Goal: Transaction & Acquisition: Purchase product/service

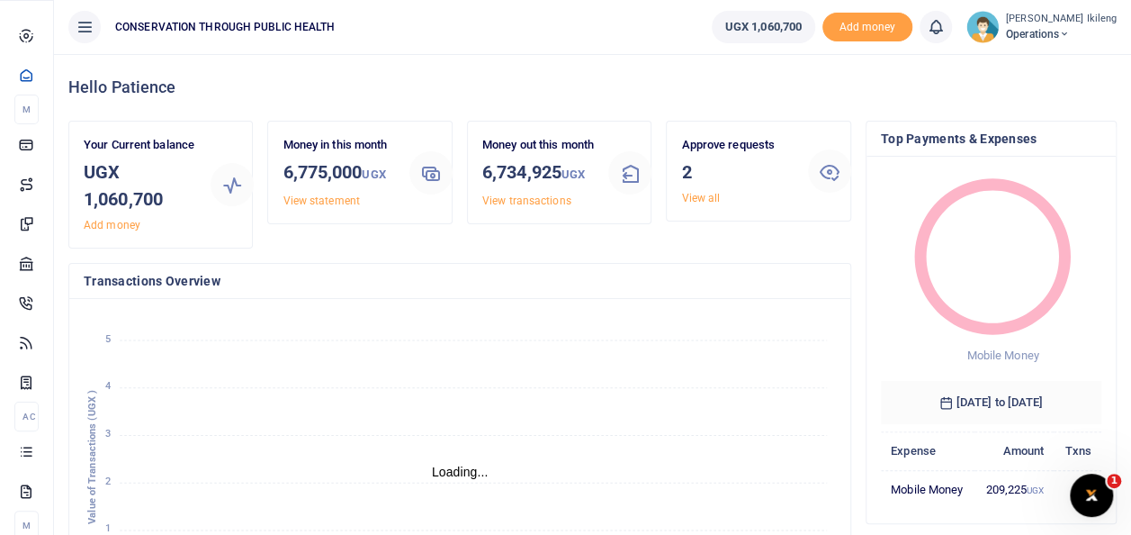
scroll to position [252, 207]
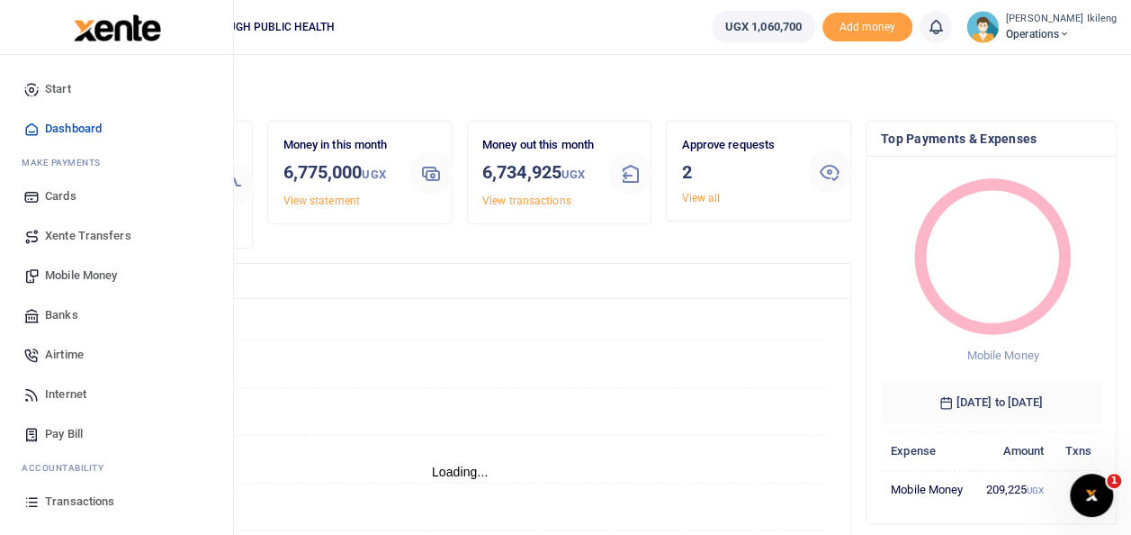
drag, startPoint x: 0, startPoint y: 0, endPoint x: 77, endPoint y: 276, distance: 286.7
click at [77, 276] on span "Mobile Money" at bounding box center [81, 275] width 72 height 18
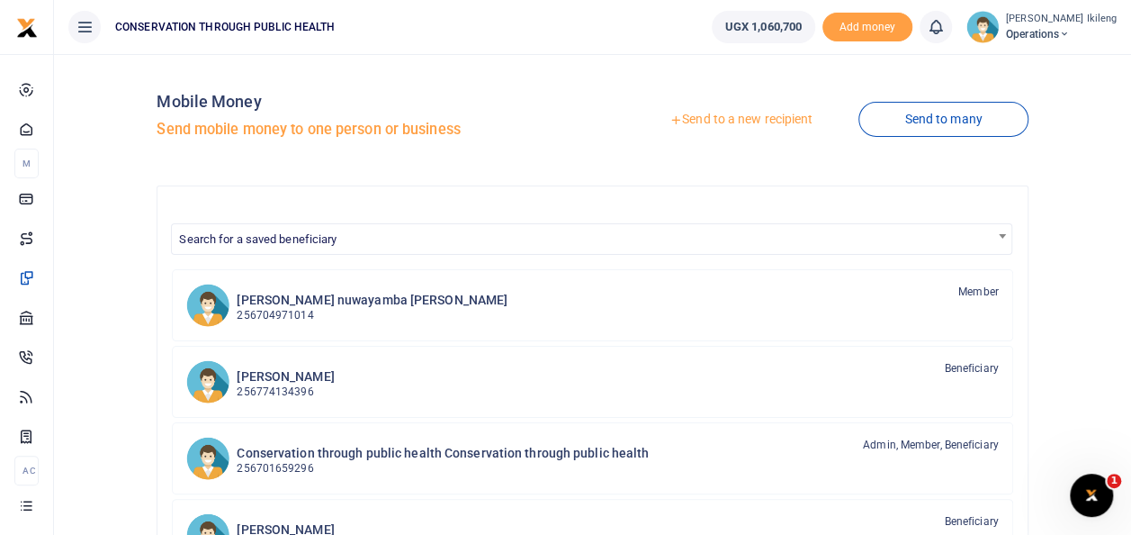
click at [762, 116] on link "Send to a new recipient" at bounding box center [741, 120] width 235 height 32
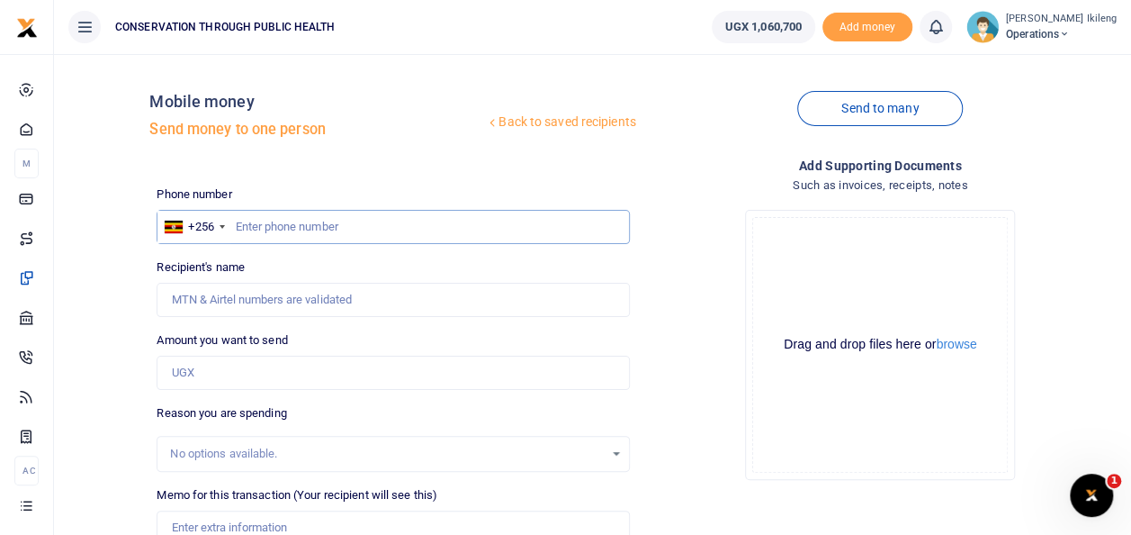
click at [324, 221] on input "text" at bounding box center [393, 227] width 473 height 34
type input "776554775"
type input "Muhamood Mugerere"
type input "776854775"
type input "William Abigaba"
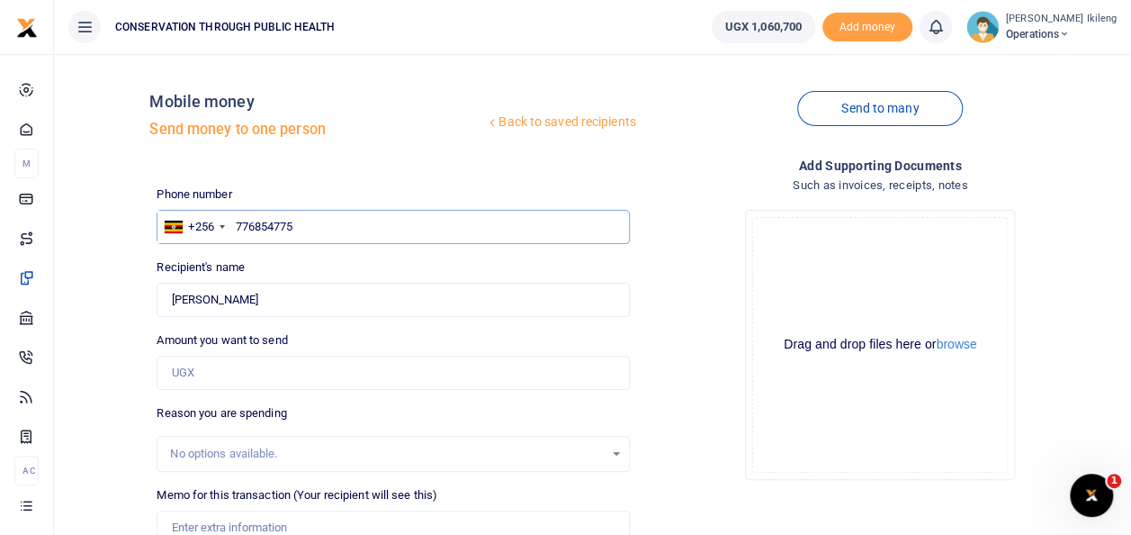
type input "776854775"
click at [320, 371] on input "Amount you want to send" at bounding box center [393, 373] width 473 height 34
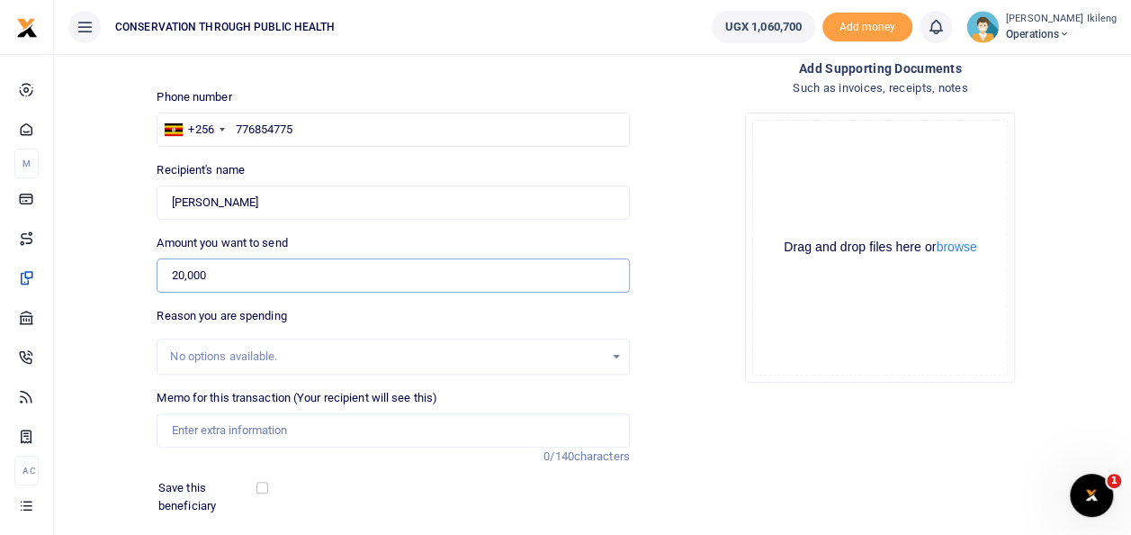
scroll to position [162, 0]
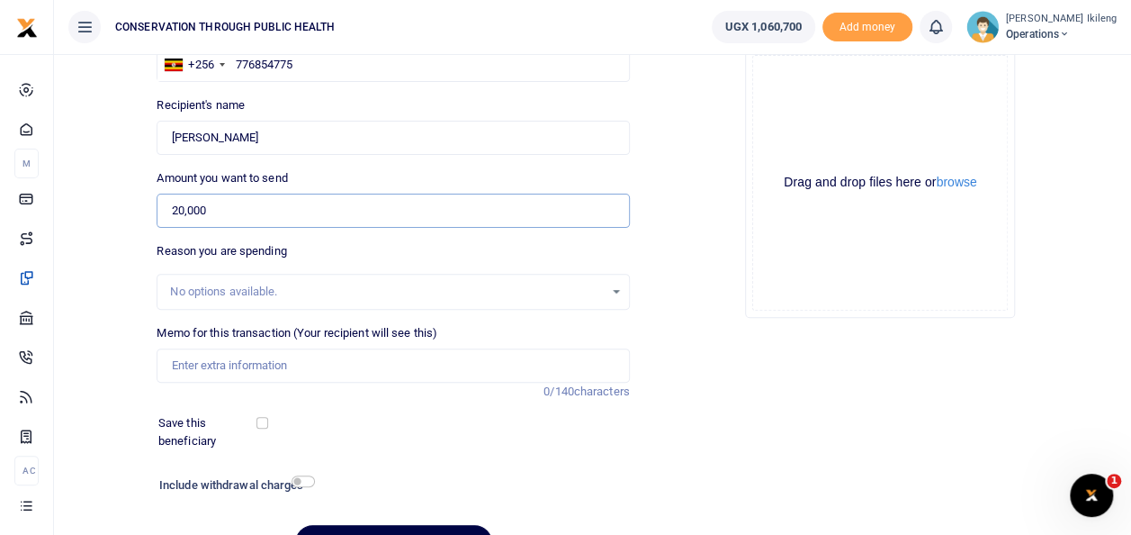
type input "20,000"
click at [281, 360] on input "Memo for this transaction (Your recipient will see this)" at bounding box center [393, 365] width 473 height 34
type input "fuel of office work"
click at [306, 481] on input "checkbox" at bounding box center [303, 481] width 23 height 12
checkbox input "true"
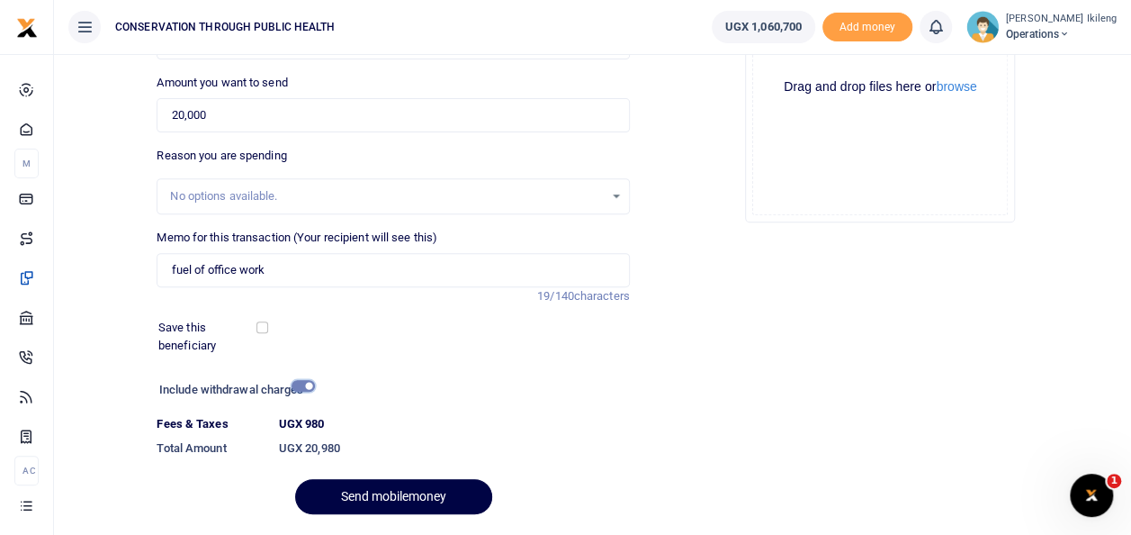
scroll to position [270, 0]
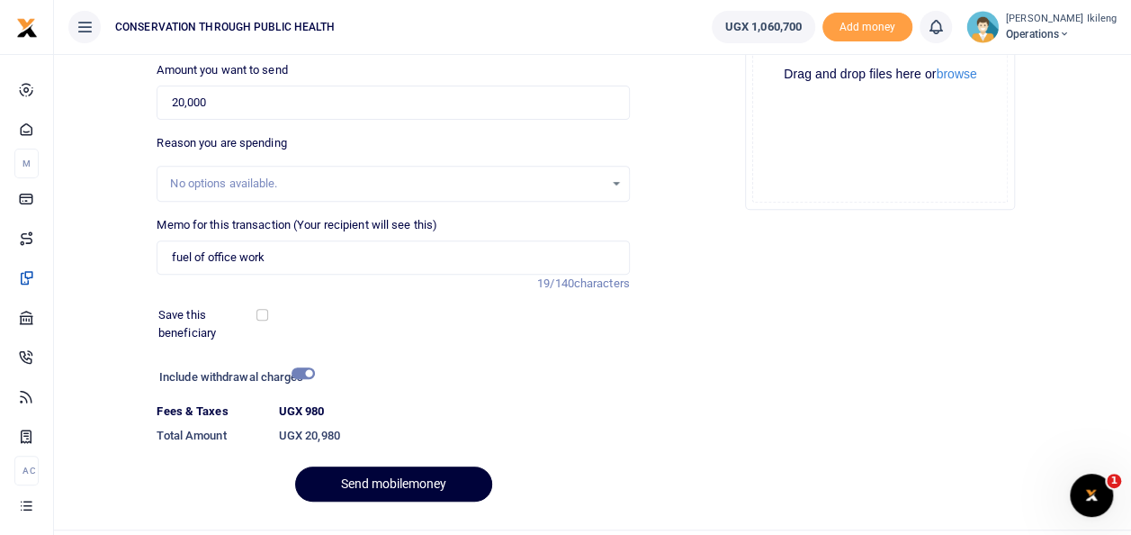
click at [386, 484] on button "Send mobilemoney" at bounding box center [393, 483] width 197 height 35
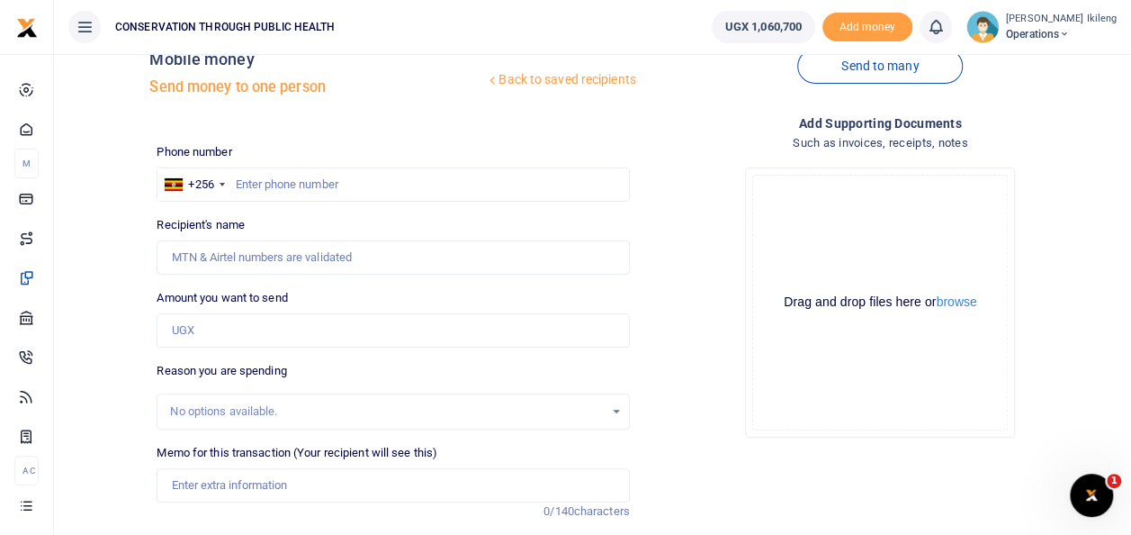
scroll to position [9, 0]
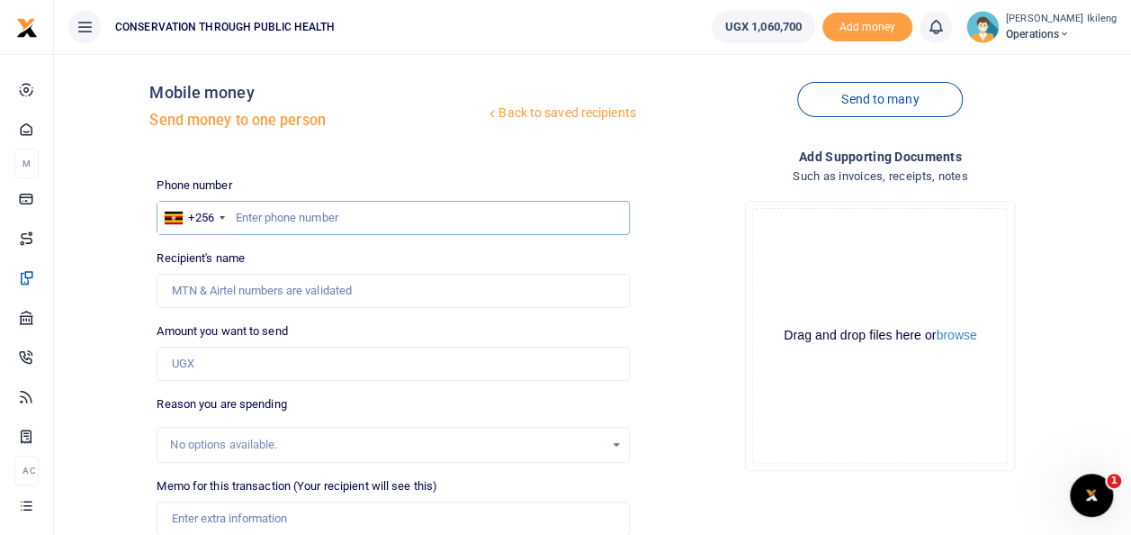
click at [311, 211] on input "text" at bounding box center [393, 218] width 473 height 34
type input "774070250"
type input "Emmanuel Kityo"
type input "774070250"
click at [279, 374] on input "Amount you want to send" at bounding box center [393, 364] width 473 height 34
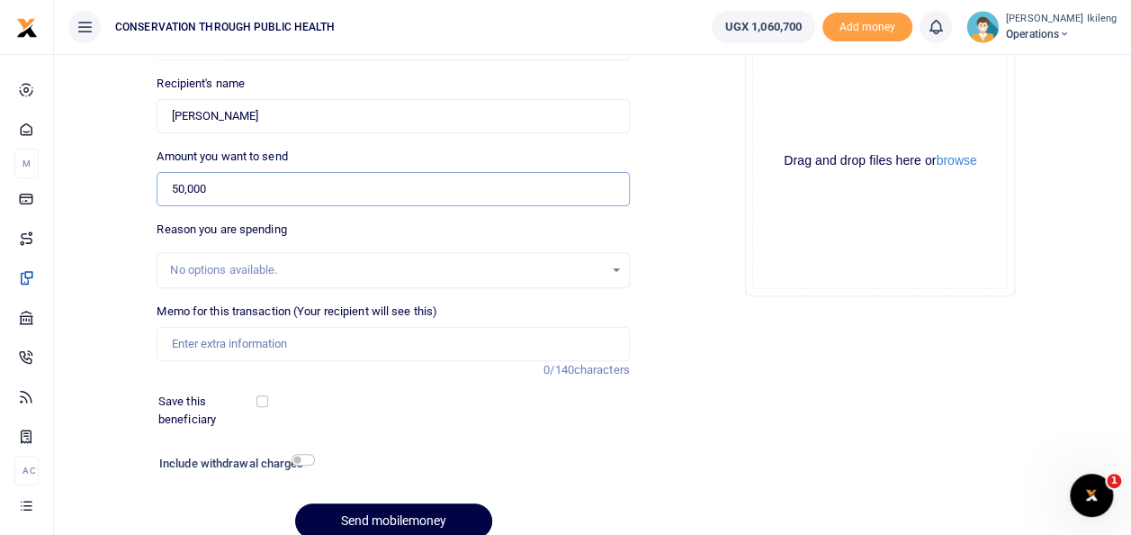
scroll to position [185, 0]
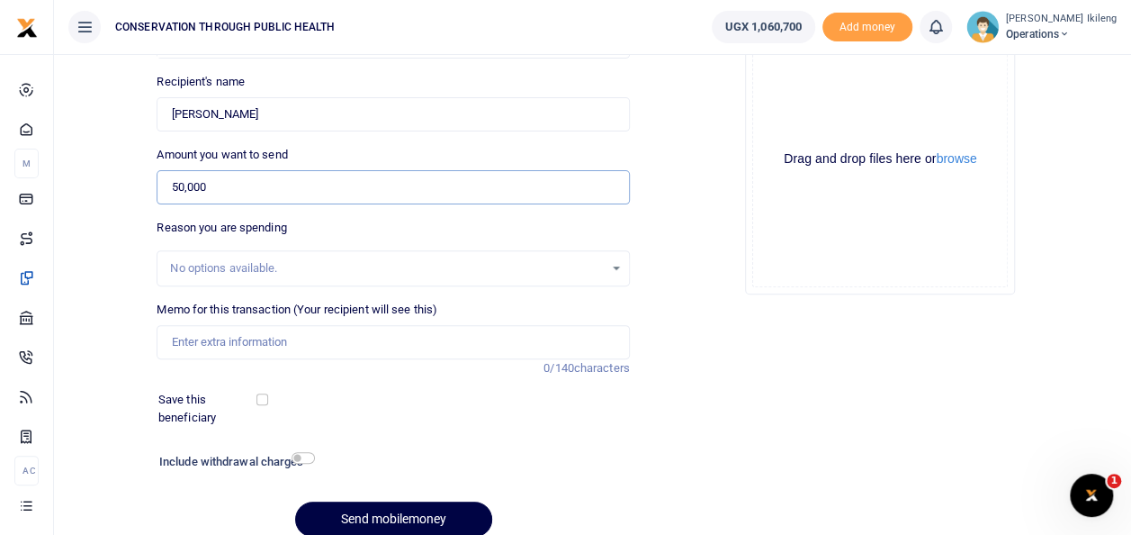
type input "50,000"
click at [221, 340] on input "Memo for this transaction (Your recipient will see this)" at bounding box center [393, 342] width 473 height 34
type input "fuel of office work"
click at [308, 460] on input "checkbox" at bounding box center [303, 458] width 23 height 12
checkbox input "true"
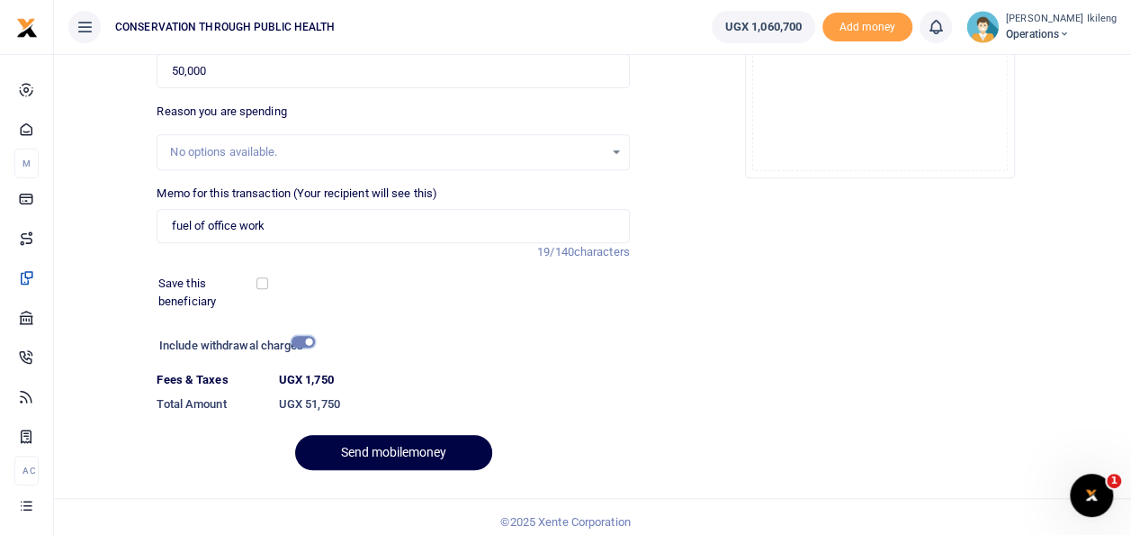
scroll to position [311, 0]
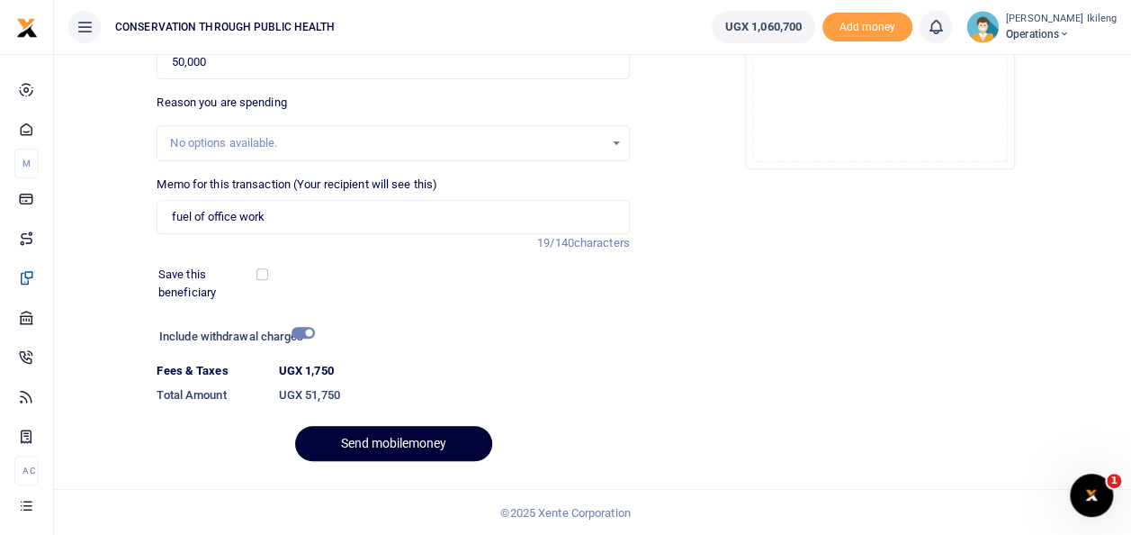
click at [423, 444] on button "Send mobilemoney" at bounding box center [393, 443] width 197 height 35
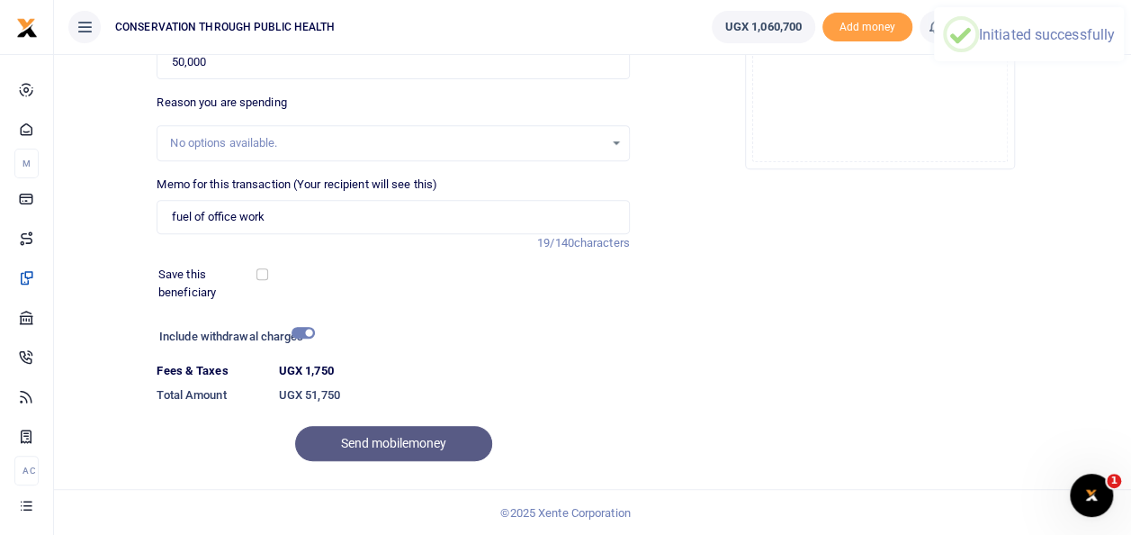
scroll to position [0, 0]
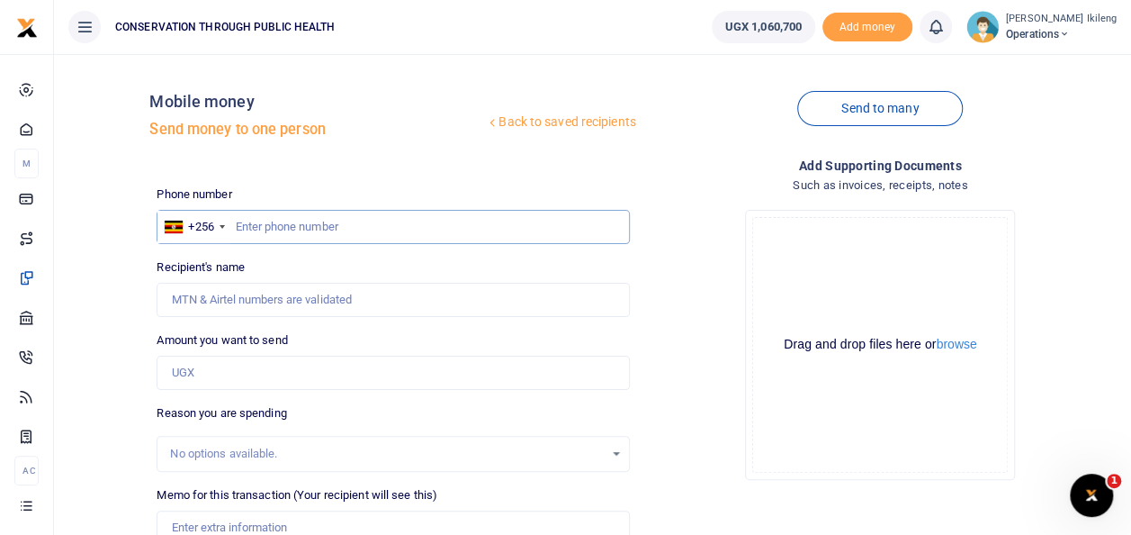
click at [266, 226] on input "text" at bounding box center [393, 227] width 473 height 34
type input "786404797"
type input "Patience Ikileng"
type input "786404797"
click at [273, 376] on input "Amount you want to send" at bounding box center [393, 373] width 473 height 34
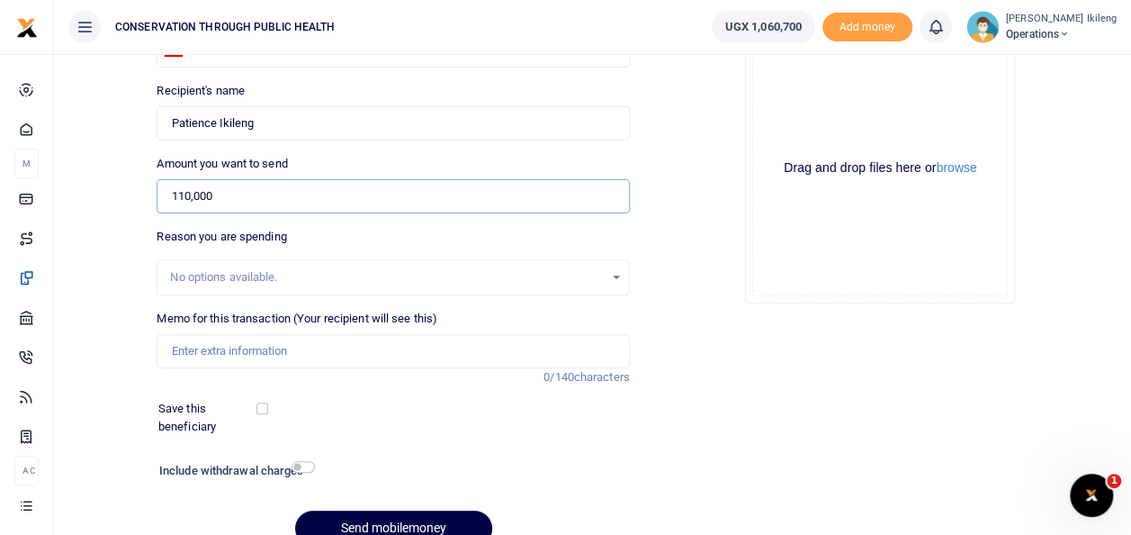
scroll to position [178, 0]
type input "110,000"
click at [202, 355] on input "Memo for this transaction (Your recipient will see this)" at bounding box center [393, 349] width 473 height 34
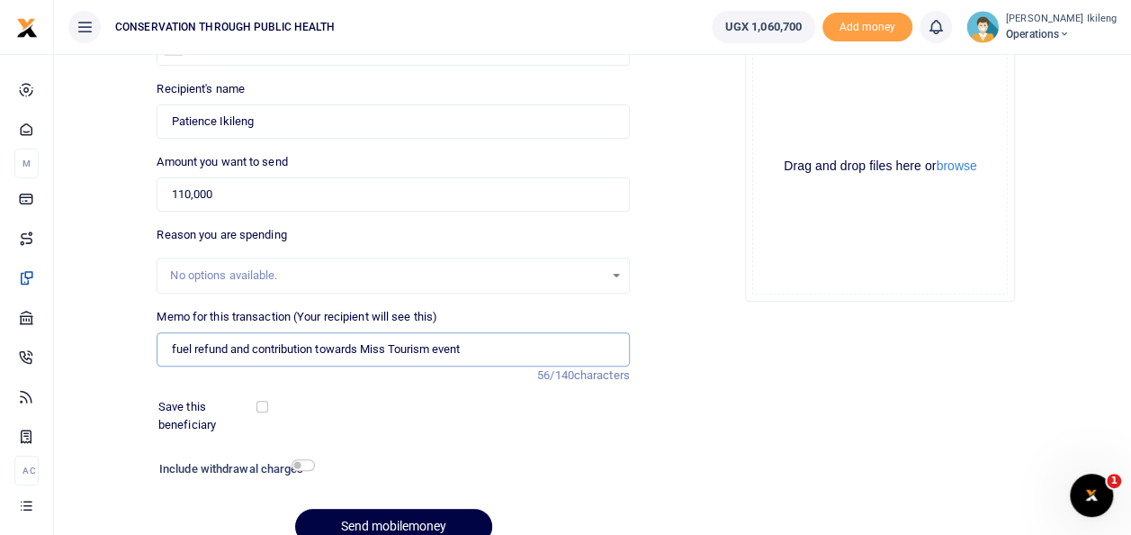
type input "fuel refund and contribution towards Miss Tourism event"
click at [310, 465] on input "checkbox" at bounding box center [303, 465] width 23 height 12
checkbox input "true"
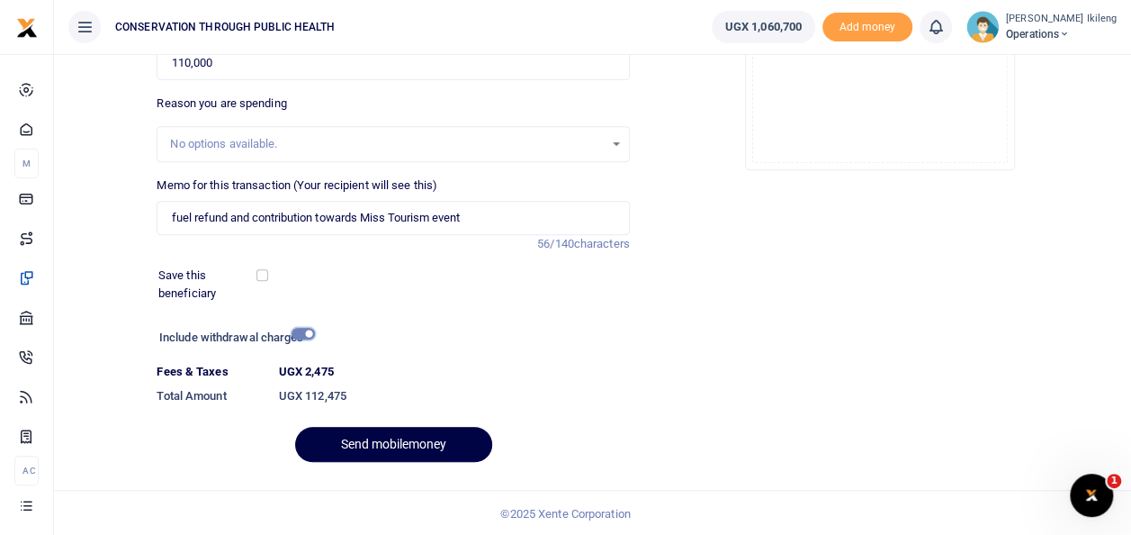
scroll to position [311, 0]
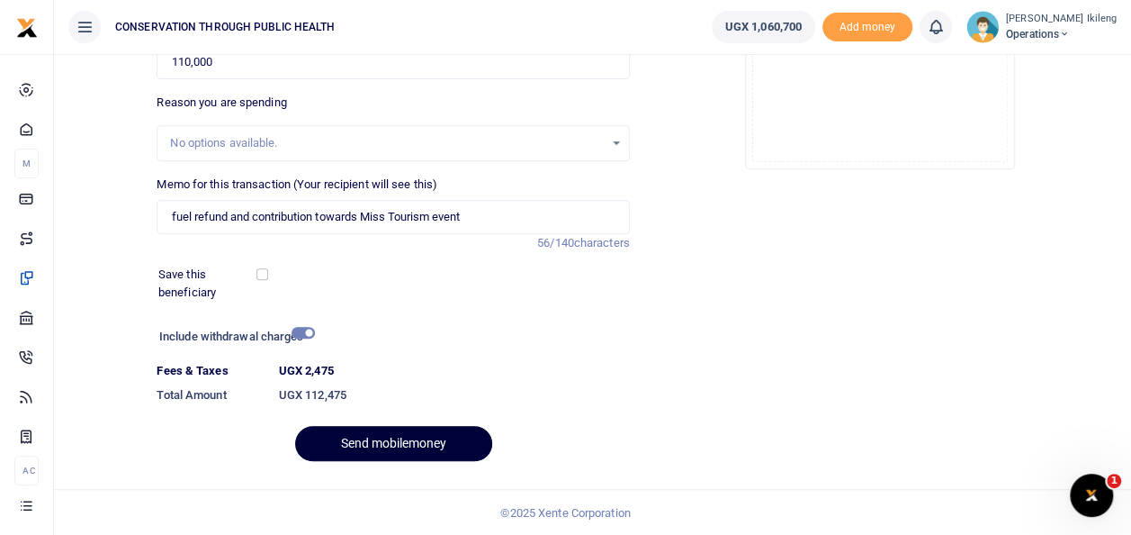
click at [435, 443] on button "Send mobilemoney" at bounding box center [393, 443] width 197 height 35
